Goal: Task Accomplishment & Management: Complete application form

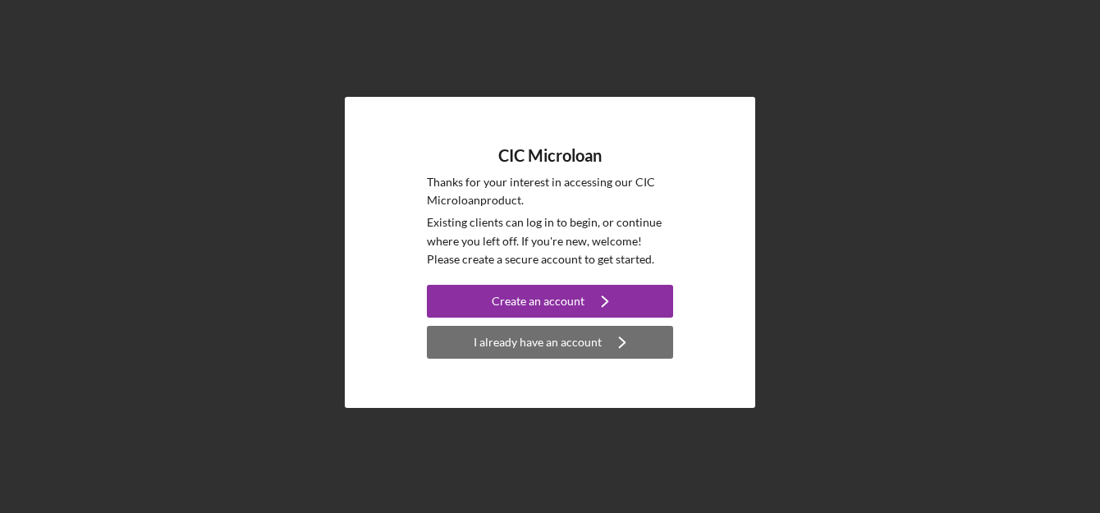
click at [499, 337] on div "I already have an account" at bounding box center [538, 342] width 128 height 33
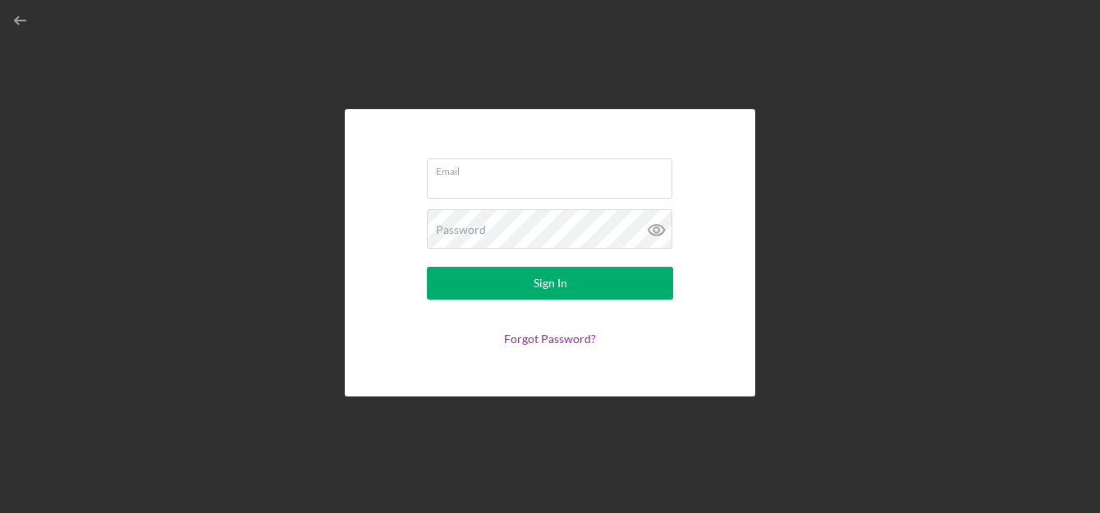
type input "[EMAIL_ADDRESS][DOMAIN_NAME]"
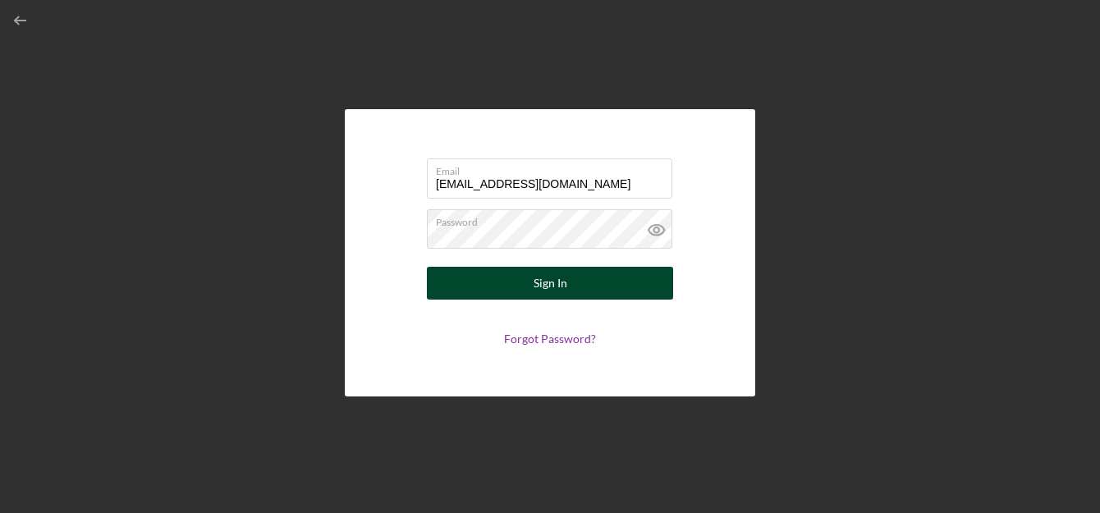
click at [553, 278] on div "Sign In" at bounding box center [551, 283] width 34 height 33
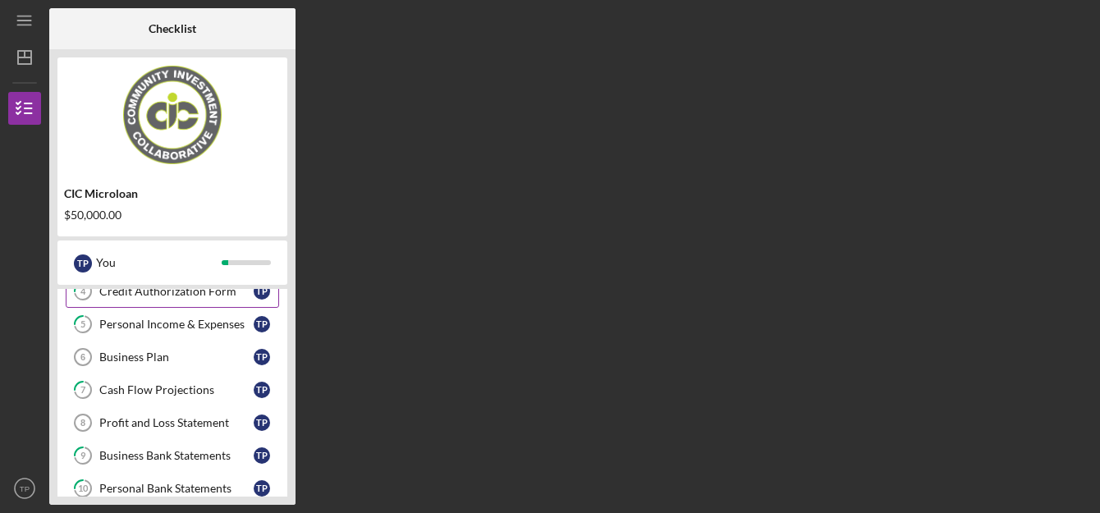
scroll to position [147, 0]
click at [158, 350] on div "Business Plan" at bounding box center [176, 356] width 154 height 13
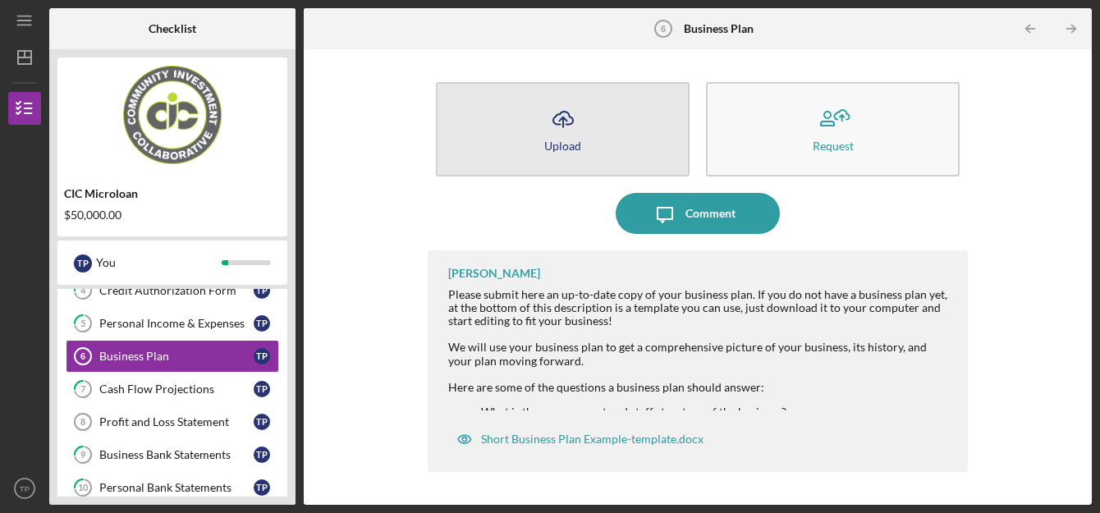
click at [600, 109] on button "Icon/Upload Upload" at bounding box center [563, 129] width 254 height 94
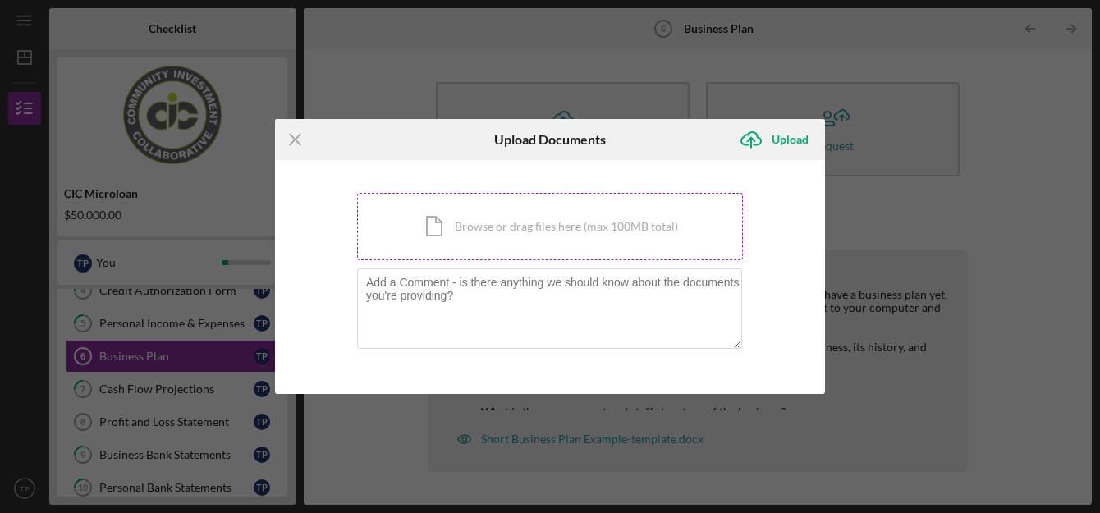
click at [533, 223] on div "Icon/Document Browse or drag files here (max 100MB total) Tap to choose files o…" at bounding box center [550, 226] width 386 height 67
